Goal: Download file/media

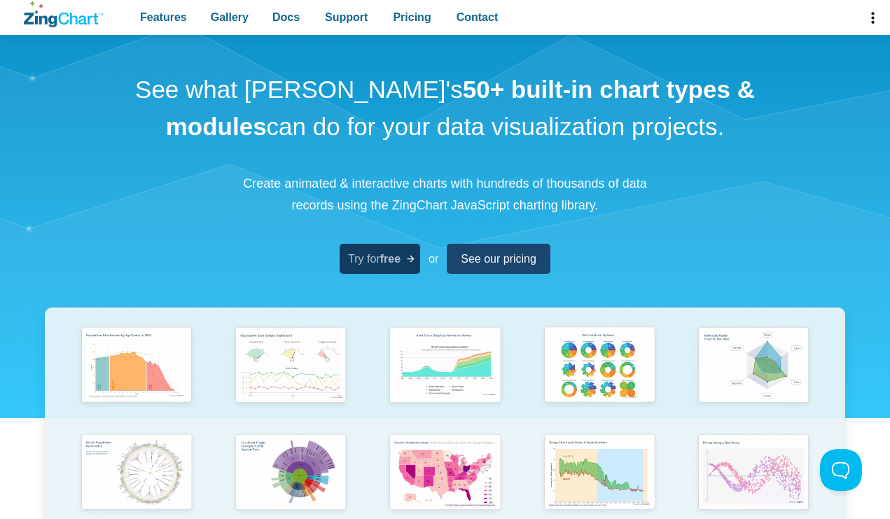
click at [391, 256] on strong "free" at bounding box center [390, 259] width 20 height 12
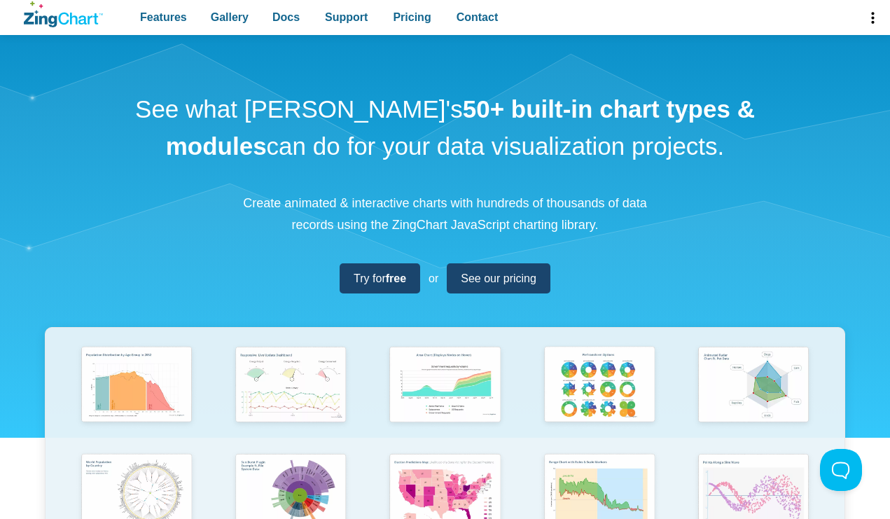
click at [78, 24] on icon "ZingChart Logo. Click to return to the homepage" at bounding box center [63, 14] width 79 height 26
